Goal: Task Accomplishment & Management: Manage account settings

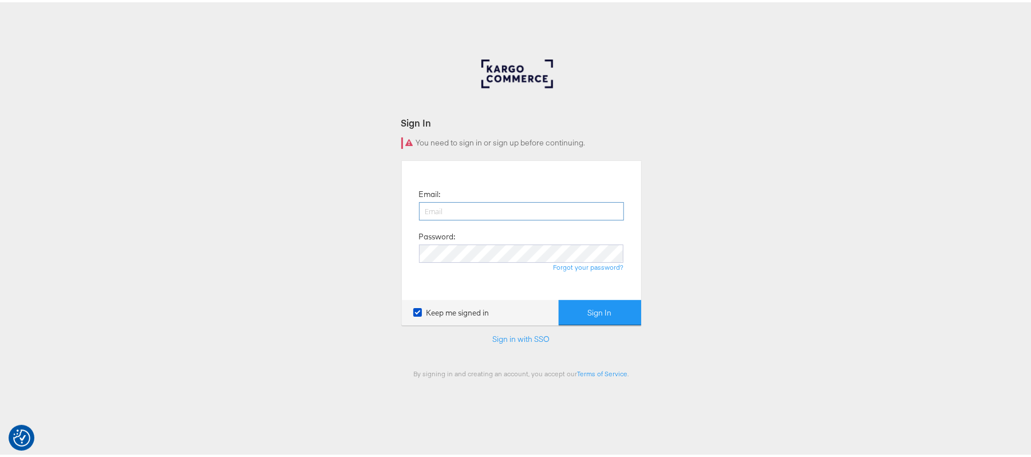
click at [469, 206] on input "email" at bounding box center [521, 209] width 205 height 18
type input "[PERSON_NAME][EMAIL_ADDRESS][PERSON_NAME][DOMAIN_NAME]"
click at [559, 298] on button "Sign In" at bounding box center [600, 311] width 82 height 26
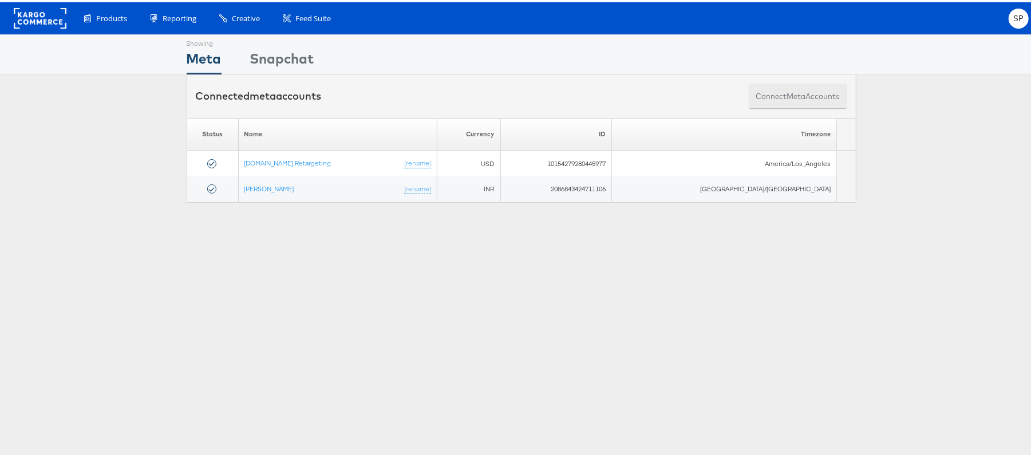
click at [813, 85] on button "Connect meta Accounts" at bounding box center [798, 94] width 98 height 26
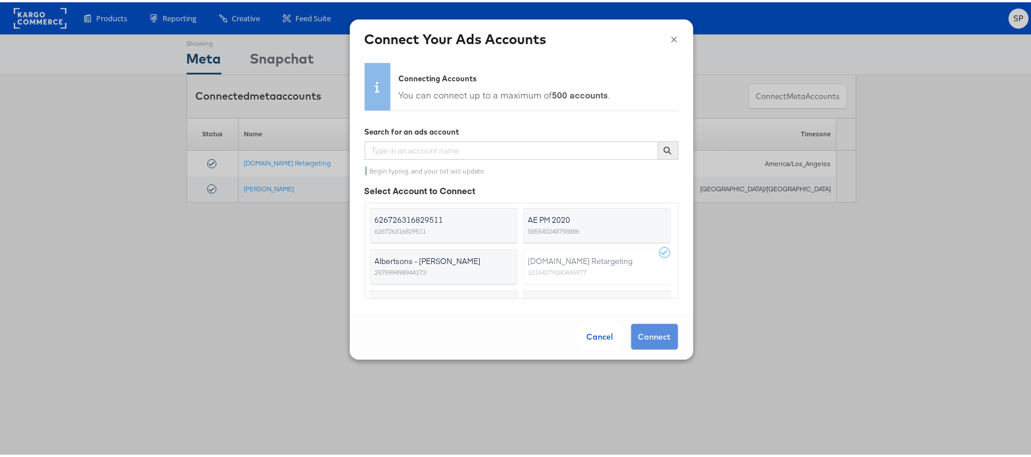
click at [495, 226] on label "626726316829511 626726316829511" at bounding box center [444, 223] width 148 height 35
click at [0, 0] on input "626726316829511 626726316829511" at bounding box center [0, 0] width 0 height 0
click at [589, 332] on div "Cancel" at bounding box center [600, 334] width 41 height 25
